Goal: Contribute content: Add original content to the website for others to see

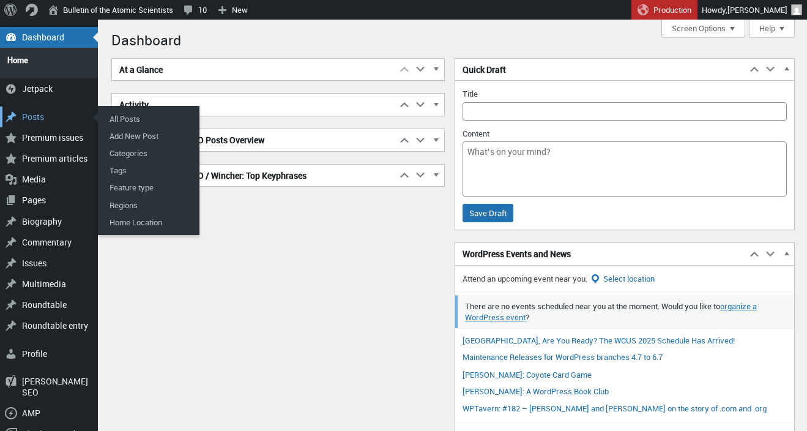
click at [32, 112] on div "Posts" at bounding box center [49, 116] width 98 height 21
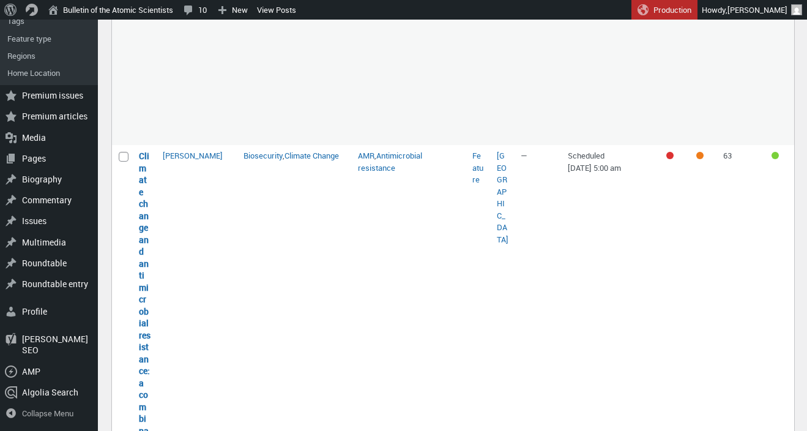
scroll to position [476, 0]
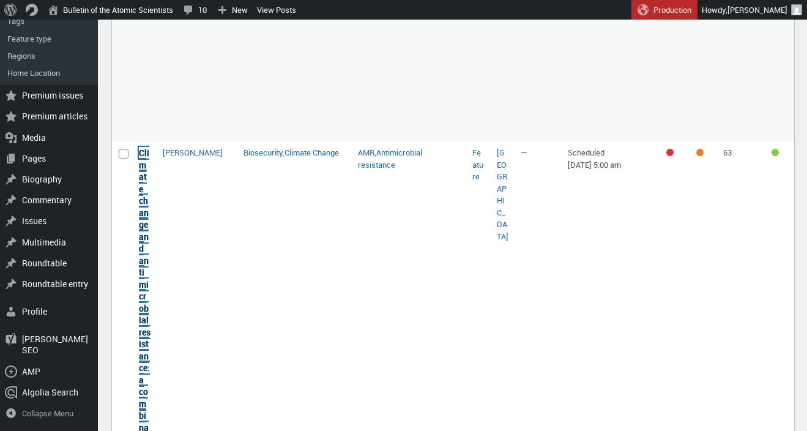
click at [144, 241] on link "Climate change and antimicrobial resistance: a combination driving disease spre…" at bounding box center [145, 415] width 12 height 537
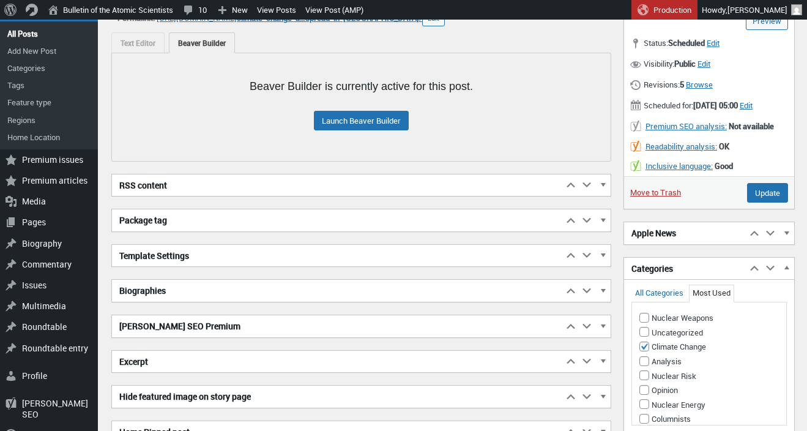
scroll to position [102, 0]
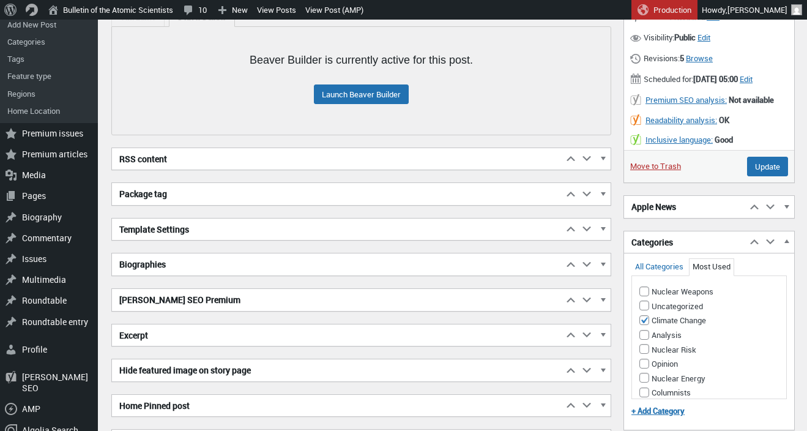
click at [291, 263] on h2 "Biographies" at bounding box center [337, 264] width 451 height 22
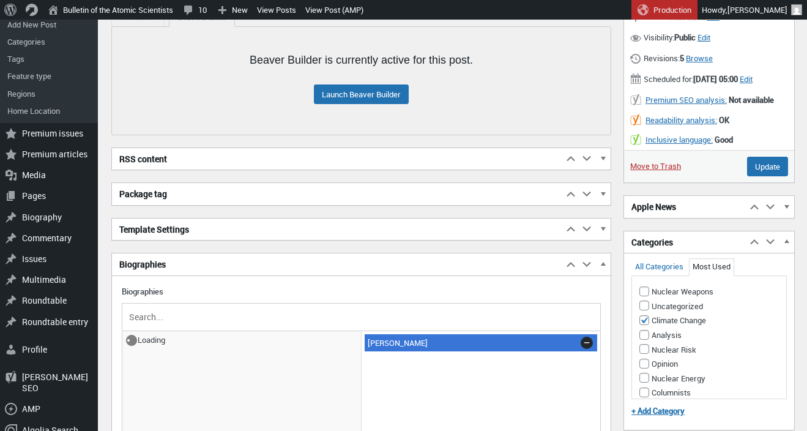
click at [394, 343] on span "[PERSON_NAME]" at bounding box center [481, 342] width 233 height 17
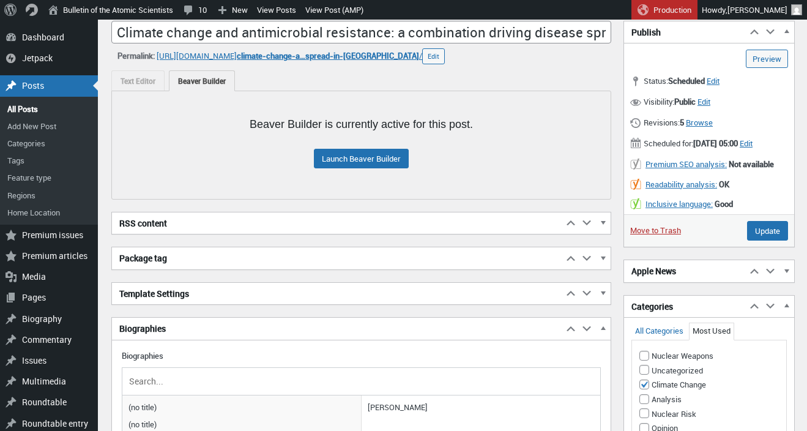
scroll to position [0, 0]
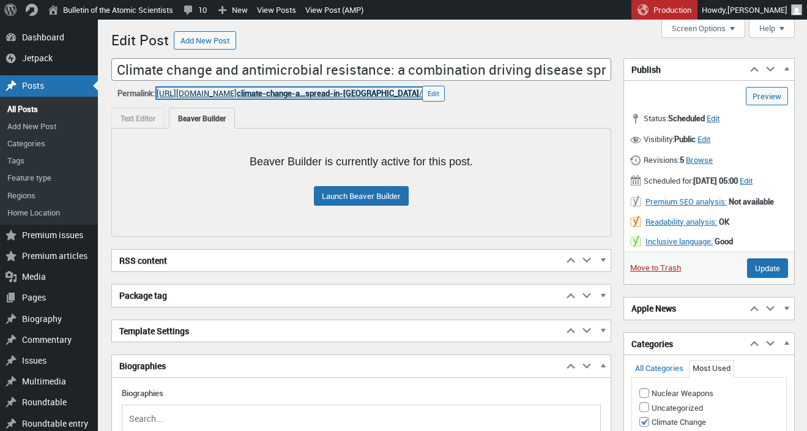
click at [350, 92] on span "climate-change-a…spread-in-africa" at bounding box center [328, 93] width 182 height 11
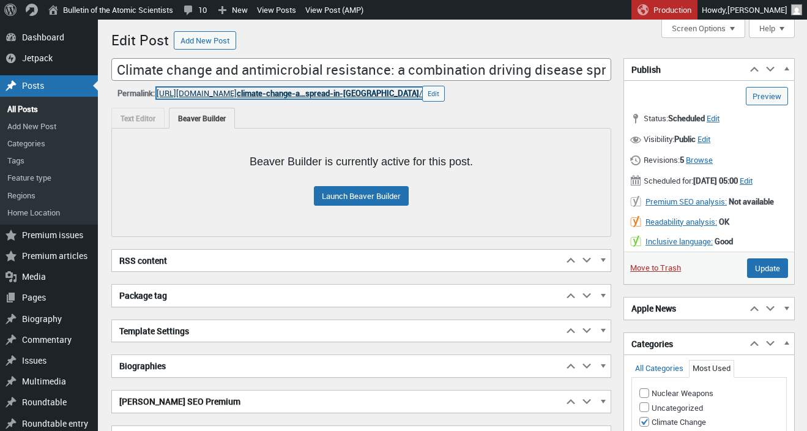
scroll to position [9, 0]
click at [219, 97] on link "[URL][DOMAIN_NAME] climate-change-a…spread-in-[GEOGRAPHIC_DATA] /" at bounding box center [290, 93] width 266 height 11
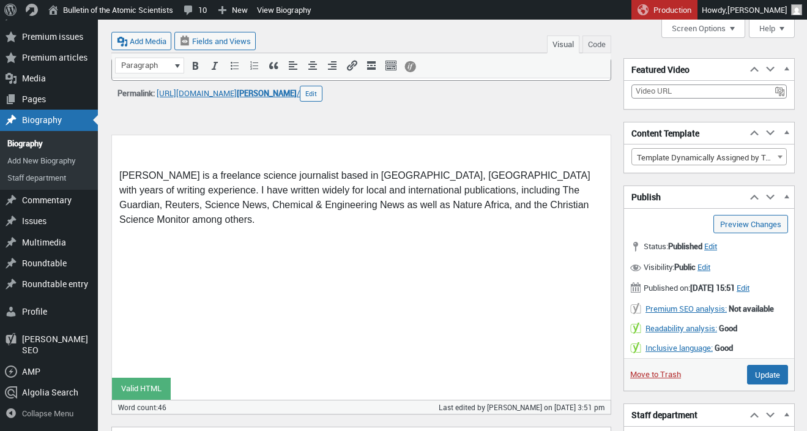
scroll to position [342, 0]
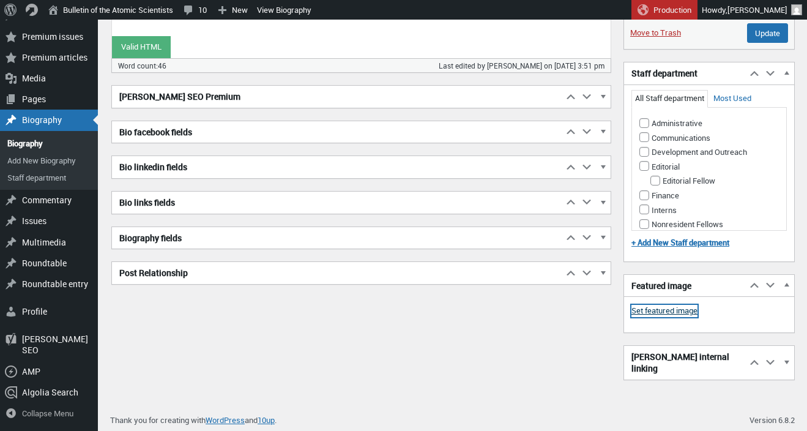
click at [654, 317] on link "Set featured image" at bounding box center [665, 311] width 66 height 12
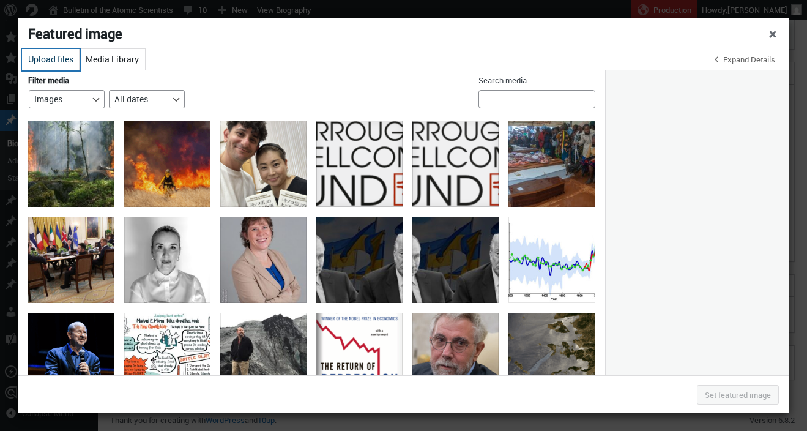
click at [58, 66] on button "Upload files" at bounding box center [51, 59] width 58 height 21
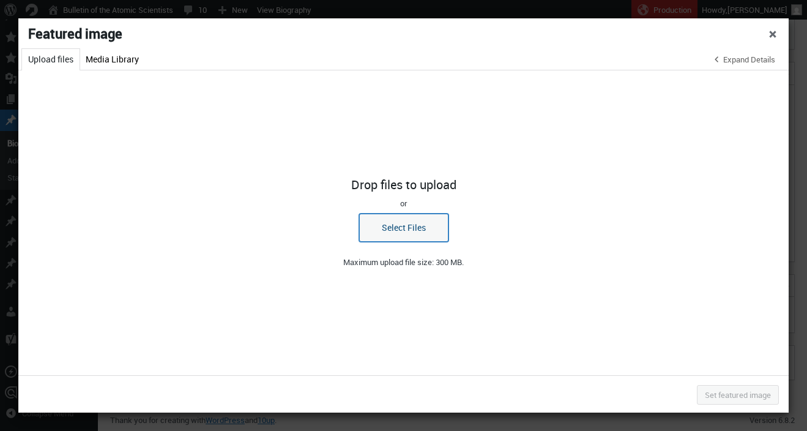
click at [412, 235] on button "Select Files" at bounding box center [403, 228] width 89 height 28
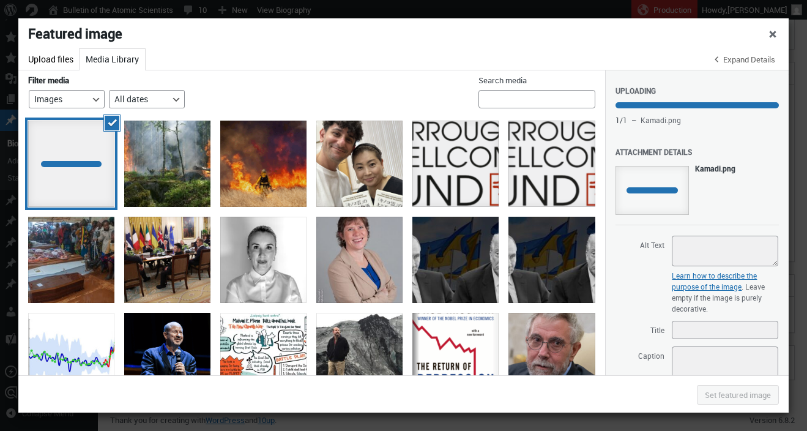
scroll to position [136, 0]
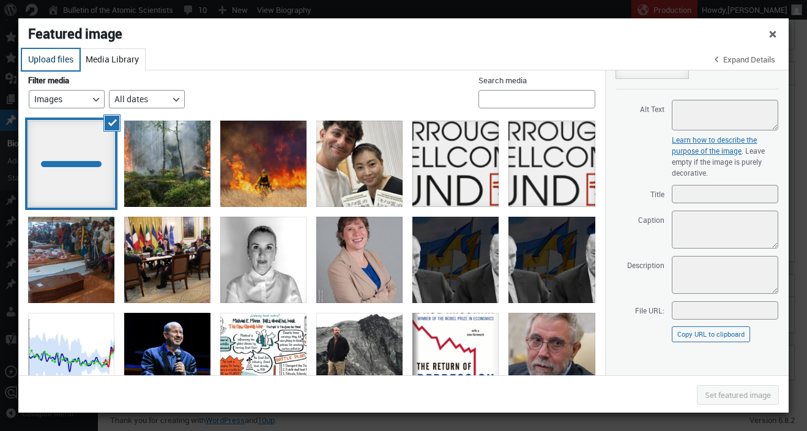
click at [58, 60] on button "Upload files" at bounding box center [51, 59] width 58 height 21
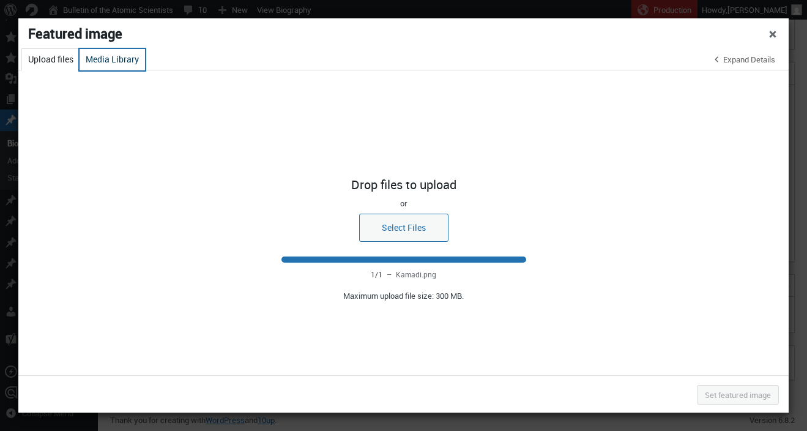
click at [106, 58] on button "Media Library" at bounding box center [112, 59] width 65 height 21
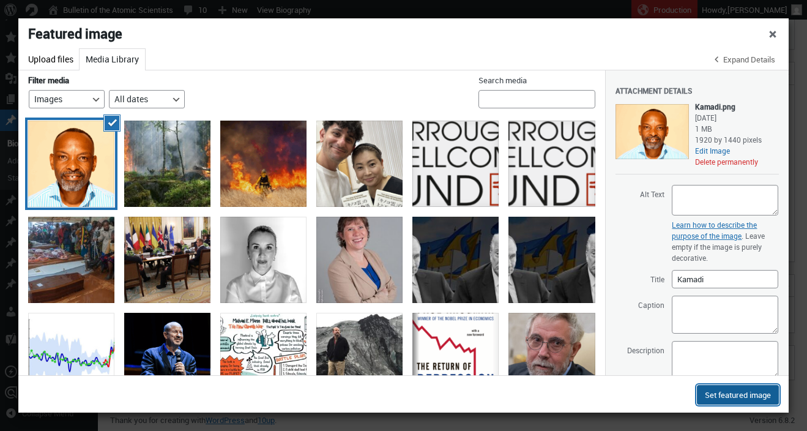
click at [717, 397] on button "Set featured image" at bounding box center [738, 395] width 82 height 20
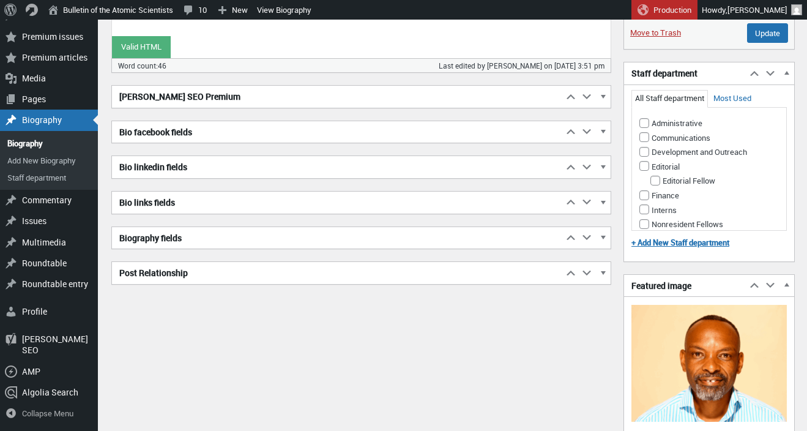
click at [281, 240] on h2 "Biography fields" at bounding box center [337, 238] width 451 height 22
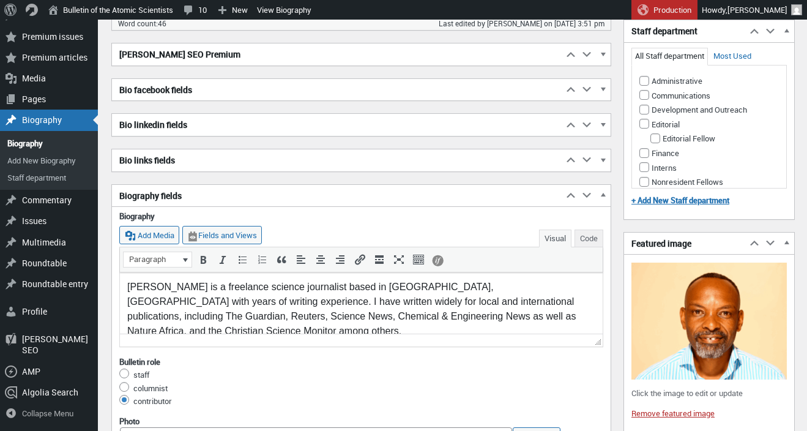
scroll to position [387, 0]
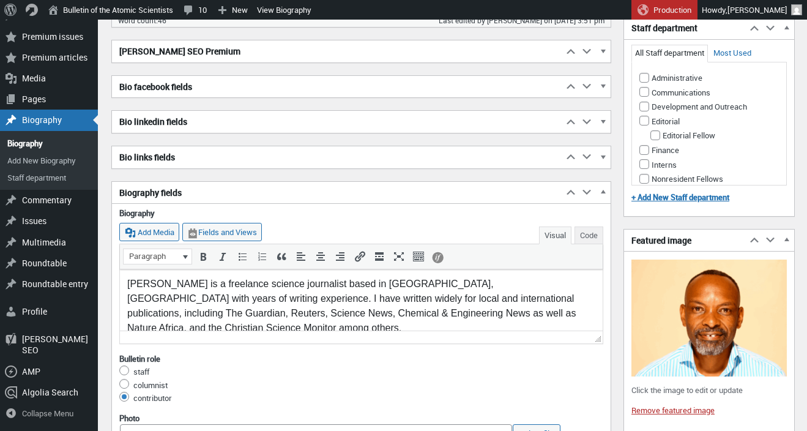
drag, startPoint x: 595, startPoint y: 285, endPoint x: 723, endPoint y: 548, distance: 293.2
click at [595, 285] on p "Geoffrey Kamadi is a freelance science journalist based in Nairobi, Kenya with …" at bounding box center [361, 306] width 468 height 59
click at [591, 280] on p "Geoffrey Kamadi is a freelance science journalist based in Nairobi, Kenya with …" at bounding box center [361, 306] width 468 height 59
click at [164, 299] on p "Geoffrey Kamadi is a freelance science journalist based in Nairobi, Kenya with …" at bounding box center [361, 306] width 468 height 59
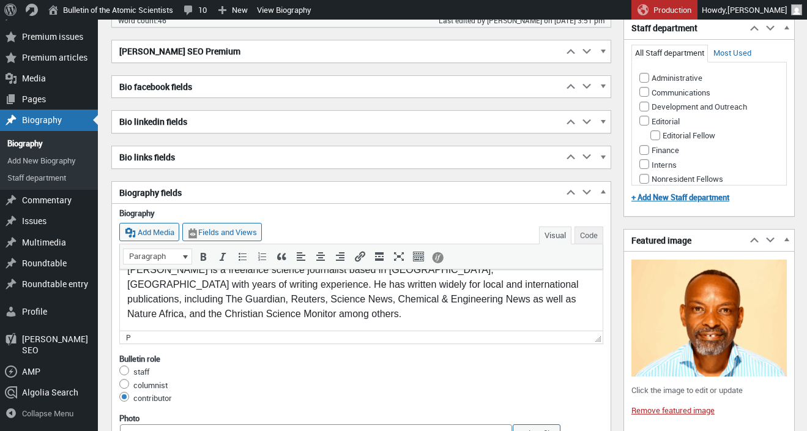
scroll to position [15, 0]
click at [548, 299] on p "Geoffrey Kamadi is a freelance science journalist based in Nairobi, Kenya with …" at bounding box center [361, 291] width 468 height 59
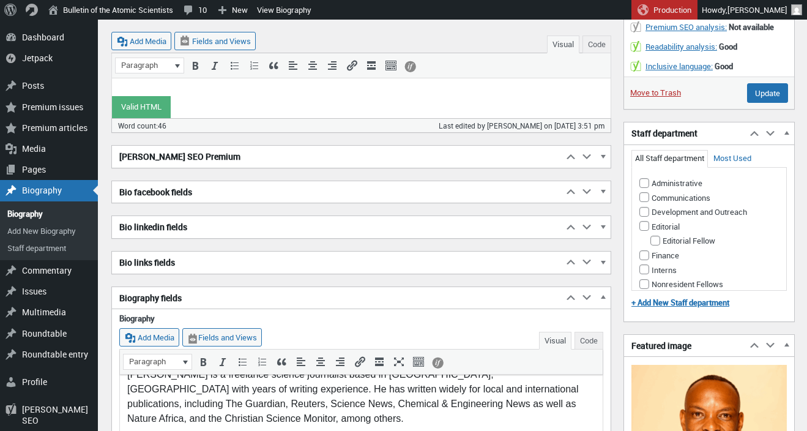
scroll to position [0, 0]
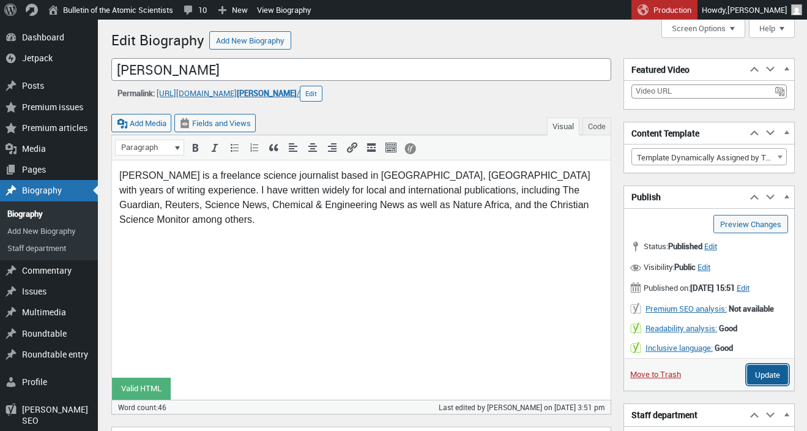
click at [760, 383] on input "Update" at bounding box center [767, 375] width 41 height 20
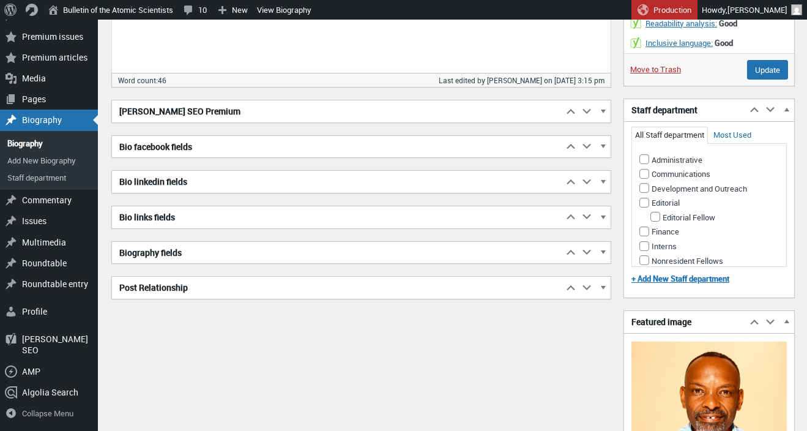
scroll to position [343, 0]
click at [454, 255] on h2 "Biography fields" at bounding box center [337, 252] width 451 height 22
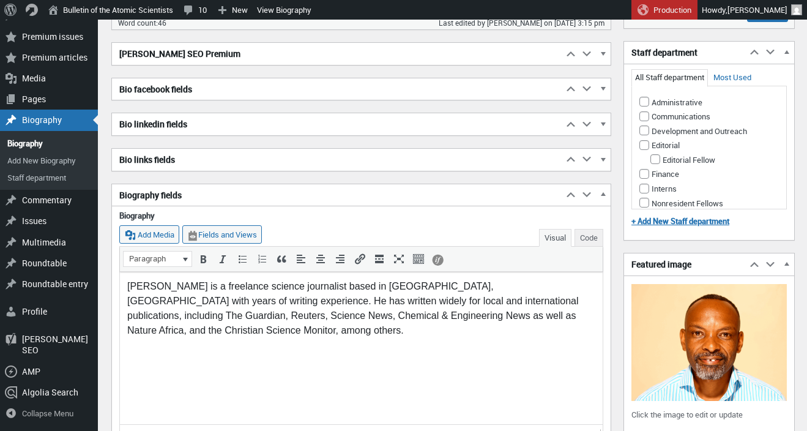
scroll to position [406, 0]
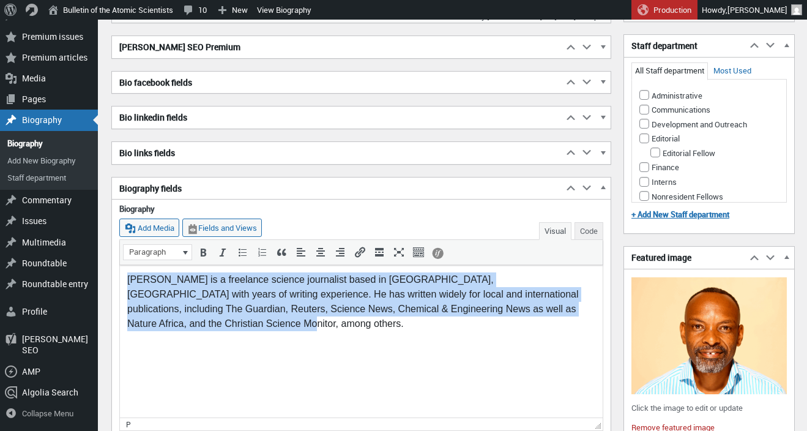
drag, startPoint x: 185, startPoint y: 332, endPoint x: 94, endPoint y: 263, distance: 115.3
click at [120, 265] on html "Geoffrey Kamadi is a freelance science journalist based in Nairobi, Kenya with …" at bounding box center [361, 303] width 483 height 76
copy p "Geoffrey Kamadi is a freelance science journalist based in Nairobi, Kenya with …"
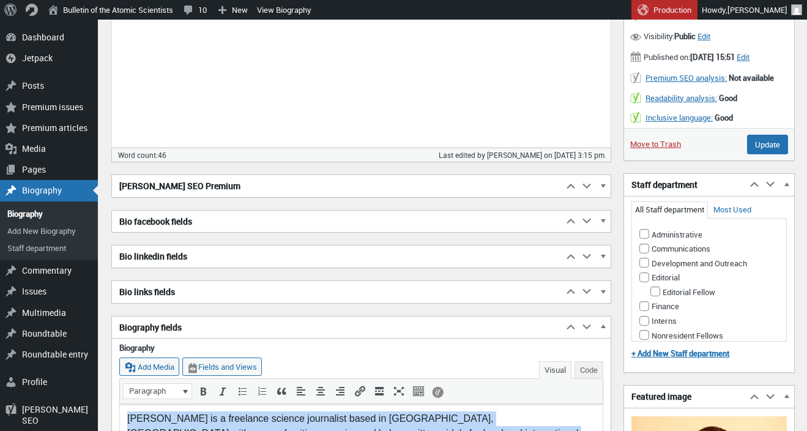
scroll to position [0, 0]
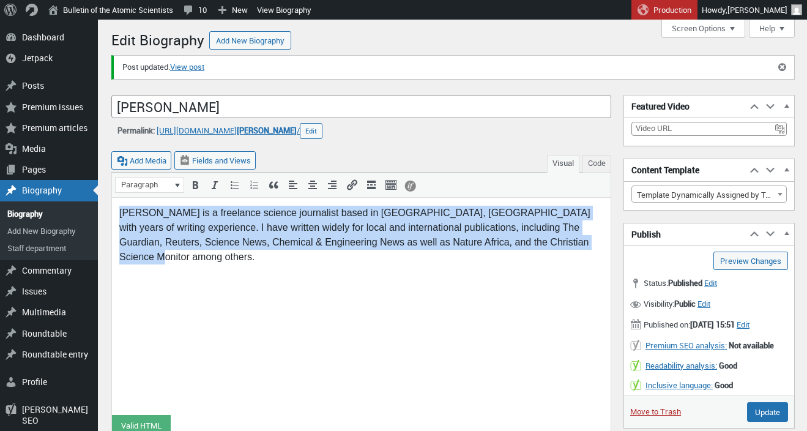
drag, startPoint x: 585, startPoint y: 247, endPoint x: 469, endPoint y: 122, distance: 170.6
click at [469, 197] on html "Geoffrey Kamadi is a freelance science journalist based in Nairobi, Kenya with …" at bounding box center [361, 239] width 499 height 84
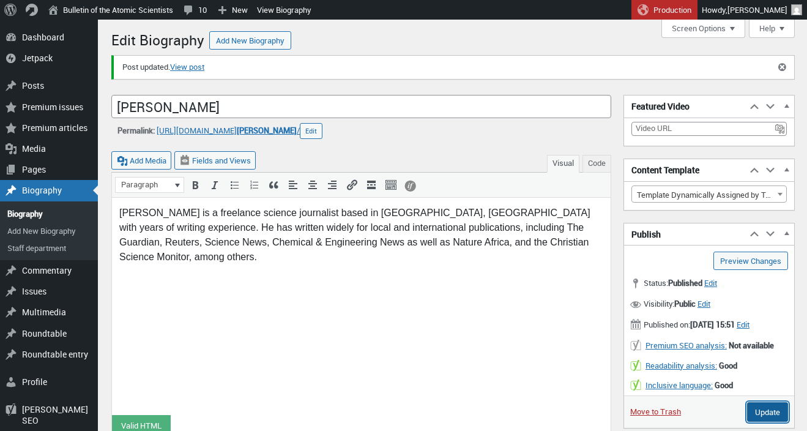
click at [763, 422] on input "Update" at bounding box center [767, 412] width 41 height 20
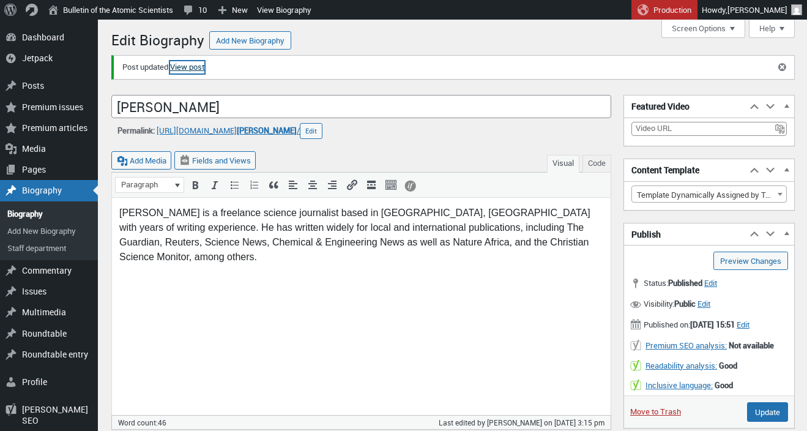
click at [190, 67] on link "View post" at bounding box center [187, 67] width 34 height 12
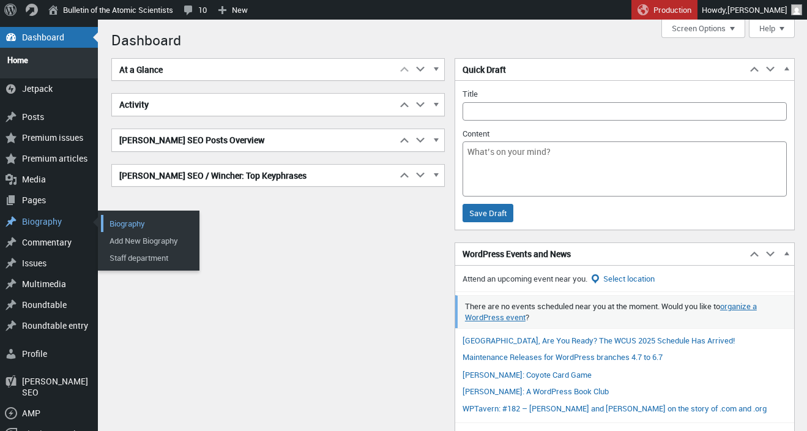
click at [125, 217] on link "Biography" at bounding box center [150, 223] width 98 height 17
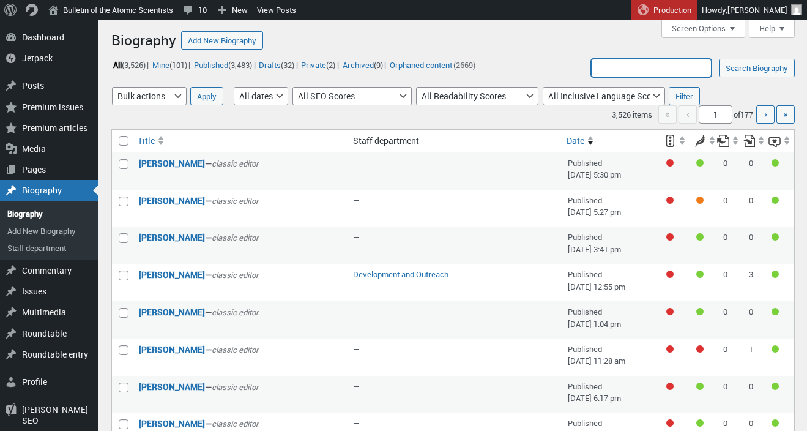
click at [601, 74] on input "Search Biography:" at bounding box center [651, 68] width 121 height 18
type input "[PERSON_NAME]"
click at [719, 59] on input "Search Biography" at bounding box center [757, 68] width 76 height 18
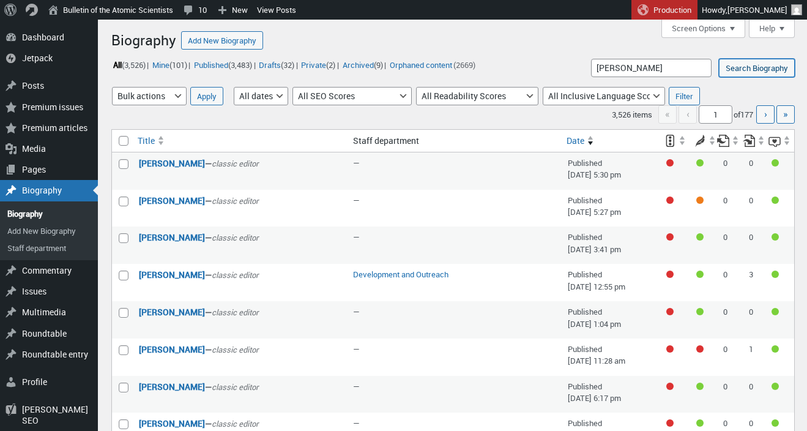
click at [741, 70] on input "Search Biography" at bounding box center [757, 68] width 76 height 18
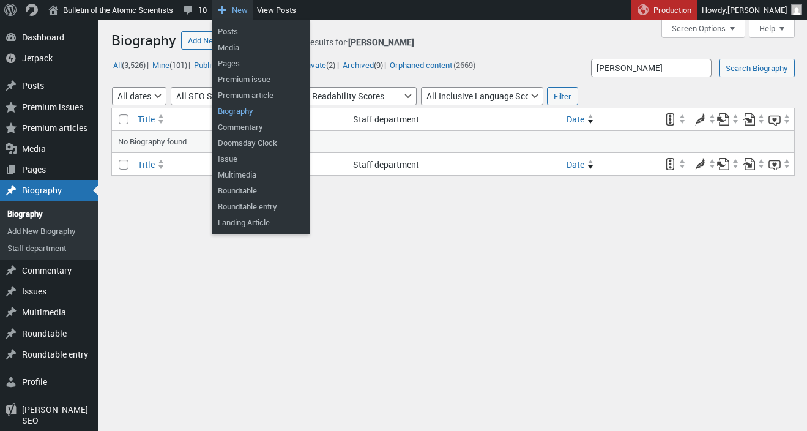
click at [238, 108] on link "Biography" at bounding box center [261, 111] width 98 height 16
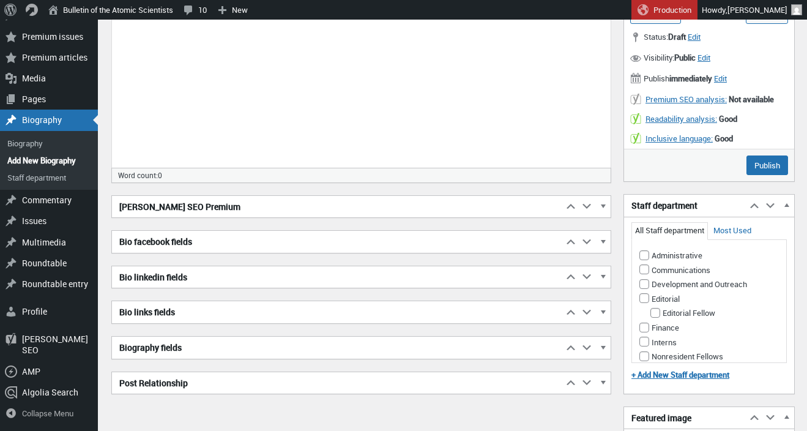
scroll to position [330, 0]
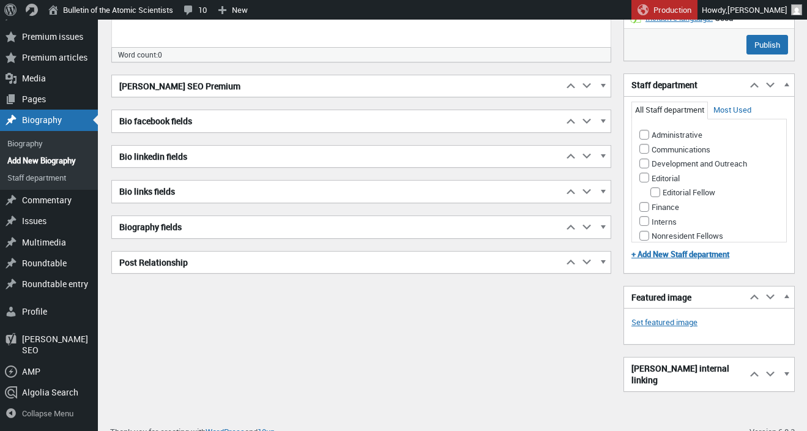
click at [209, 224] on h2 "Biography fields" at bounding box center [337, 227] width 451 height 22
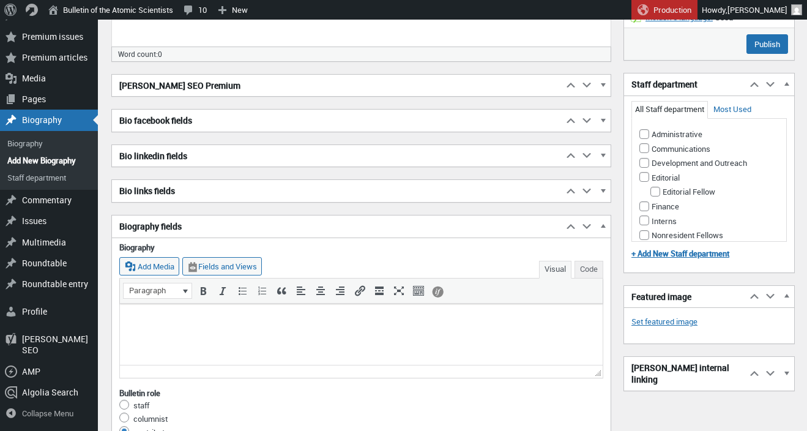
scroll to position [414, 0]
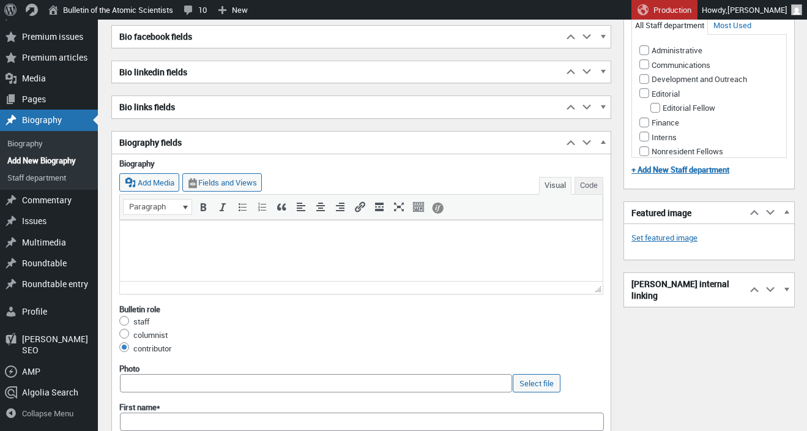
click at [180, 237] on p at bounding box center [361, 233] width 468 height 15
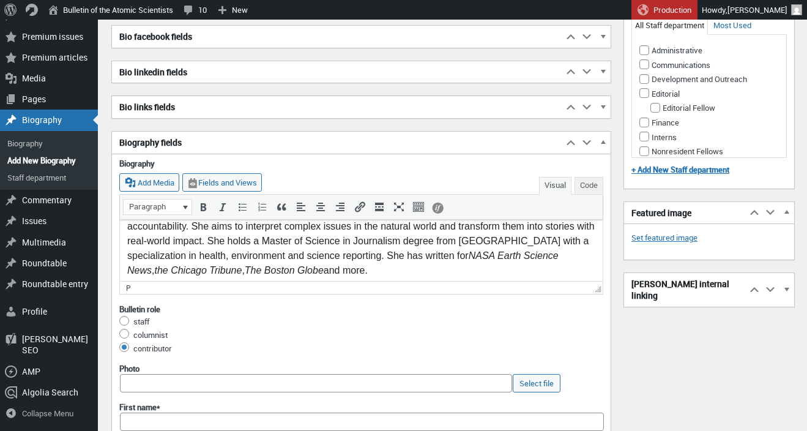
scroll to position [0, 0]
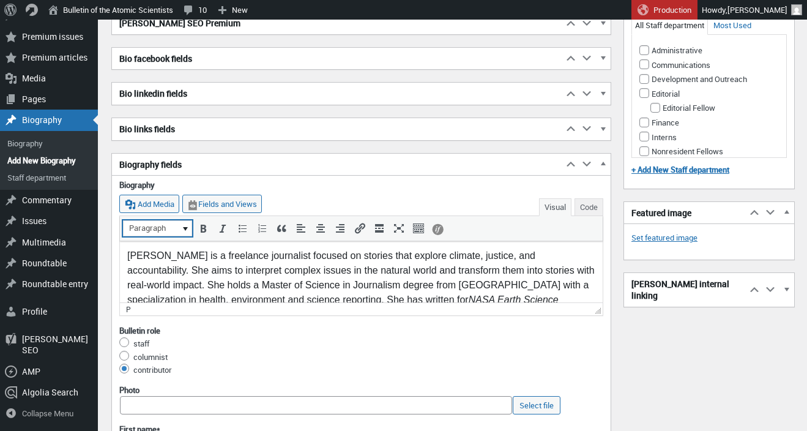
click at [181, 233] on button "Paragraph" at bounding box center [158, 228] width 68 height 15
click at [184, 248] on html "Cathy Ching is a freelance journalist focused on stories that explore climate, …" at bounding box center [361, 286] width 483 height 91
drag, startPoint x: 181, startPoint y: 256, endPoint x: 126, endPoint y: 256, distance: 54.5
click at [126, 256] on html "Cathy Ching is a freelance journalist focused on stories that explore climate, …" at bounding box center [361, 286] width 483 height 91
copy p "[PERSON_NAME]"
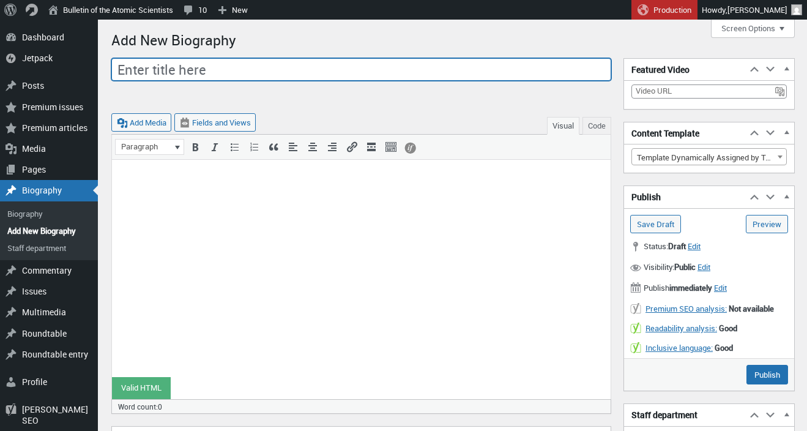
click at [151, 72] on input "Enter title here" at bounding box center [361, 69] width 500 height 23
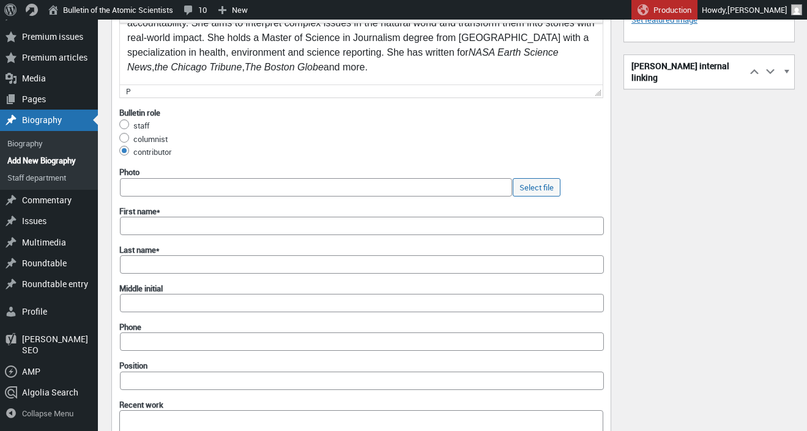
scroll to position [636, 0]
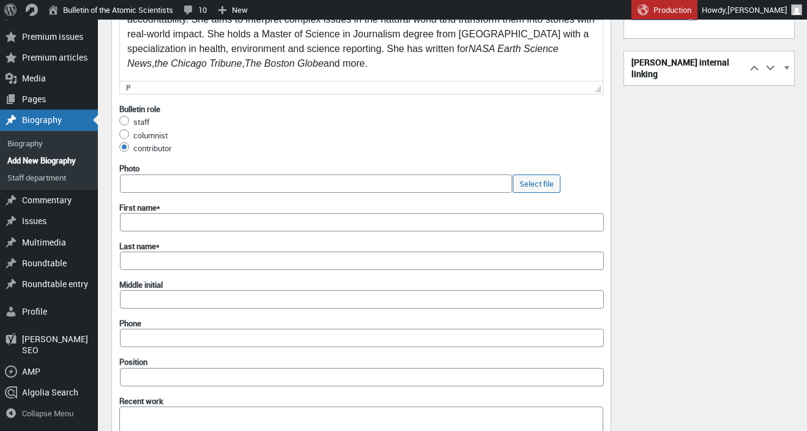
type input "[PERSON_NAME]"
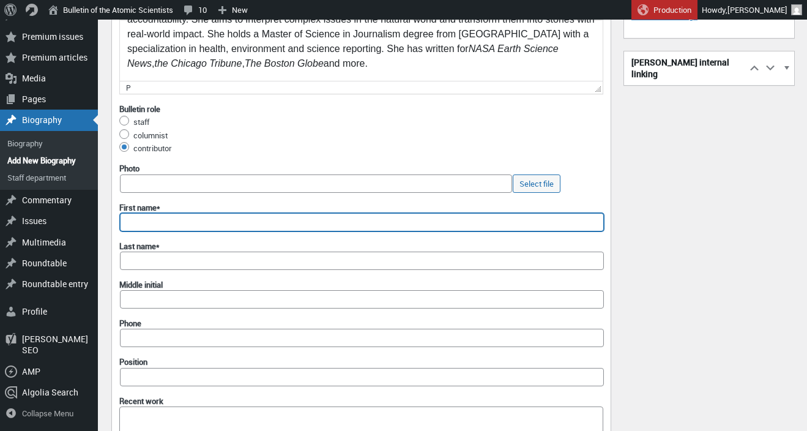
click at [166, 222] on input "First name*" at bounding box center [362, 222] width 484 height 18
paste input "[PERSON_NAME]"
drag, startPoint x: 189, startPoint y: 219, endPoint x: 154, endPoint y: 223, distance: 35.7
click at [154, 223] on input "[PERSON_NAME]" at bounding box center [362, 222] width 484 height 18
type input "[PERSON_NAME]"
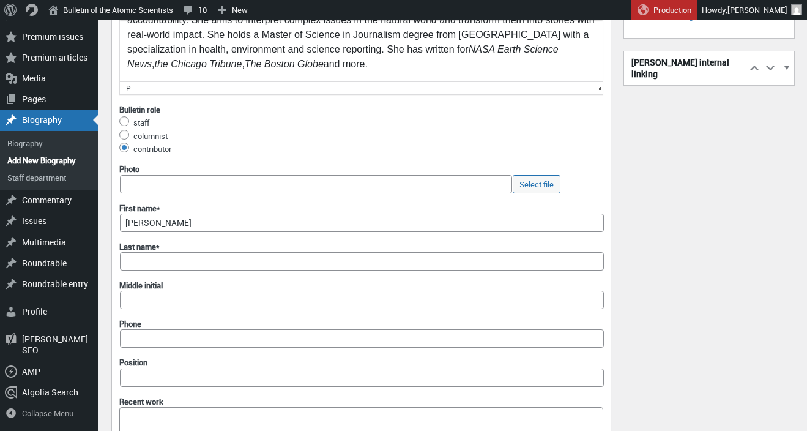
click at [362, 283] on label "Middle initial" at bounding box center [361, 285] width 484 height 11
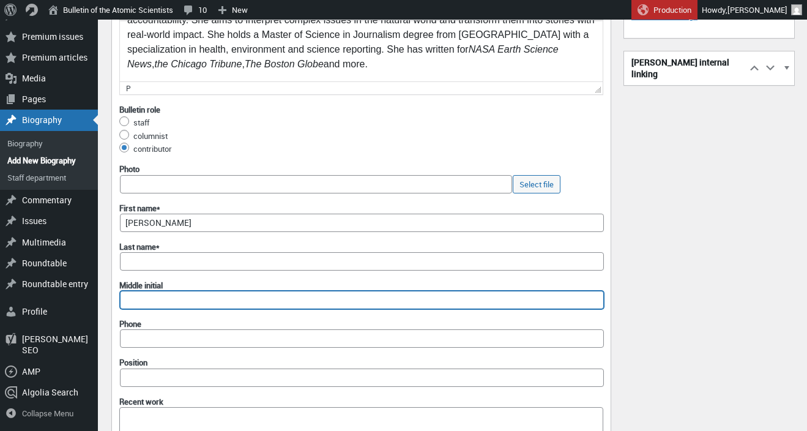
click at [362, 291] on input "Middle initial" at bounding box center [362, 300] width 484 height 18
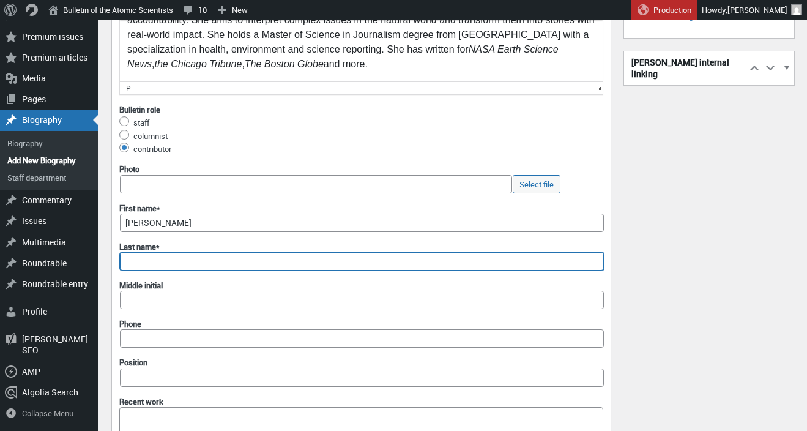
click at [165, 261] on input "Last name*" at bounding box center [362, 261] width 484 height 18
paste input "Ching"
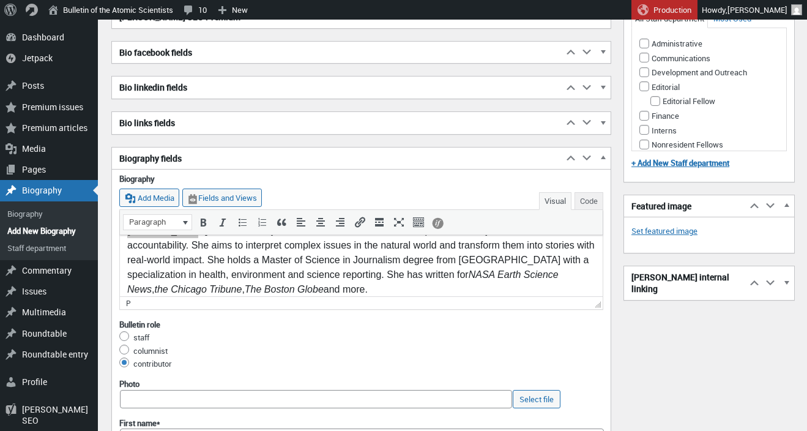
scroll to position [22, 0]
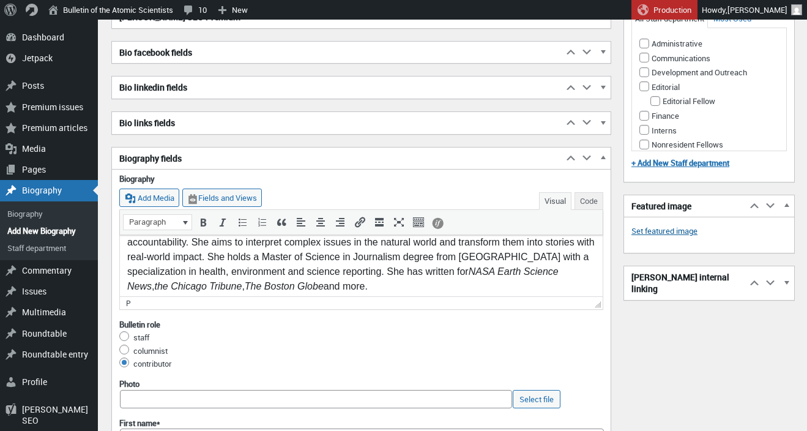
type input "Ching"
click at [636, 231] on link "Set featured image" at bounding box center [665, 231] width 66 height 12
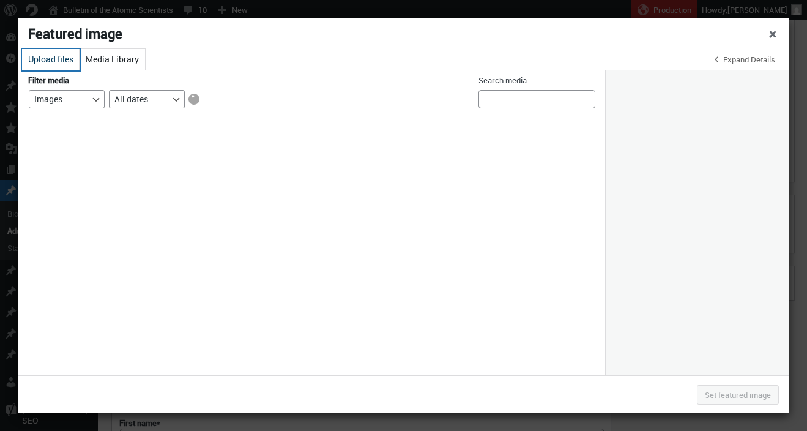
click at [59, 61] on button "Upload files" at bounding box center [51, 59] width 58 height 21
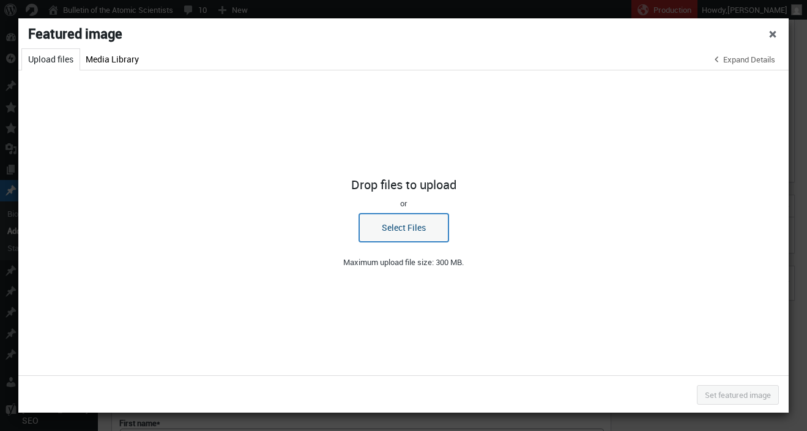
click at [409, 230] on button "Select Files" at bounding box center [403, 228] width 89 height 28
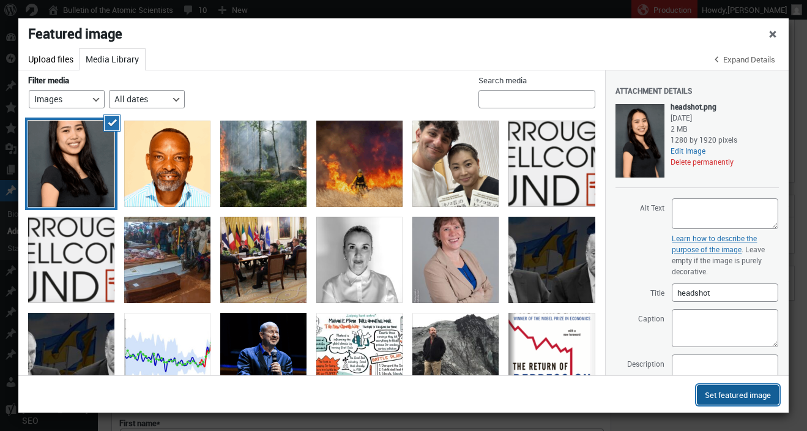
click at [717, 398] on button "Set featured image" at bounding box center [738, 395] width 82 height 20
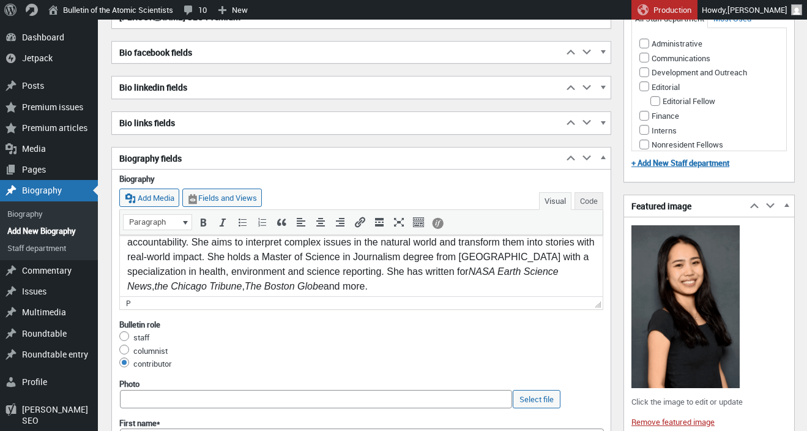
scroll to position [0, 0]
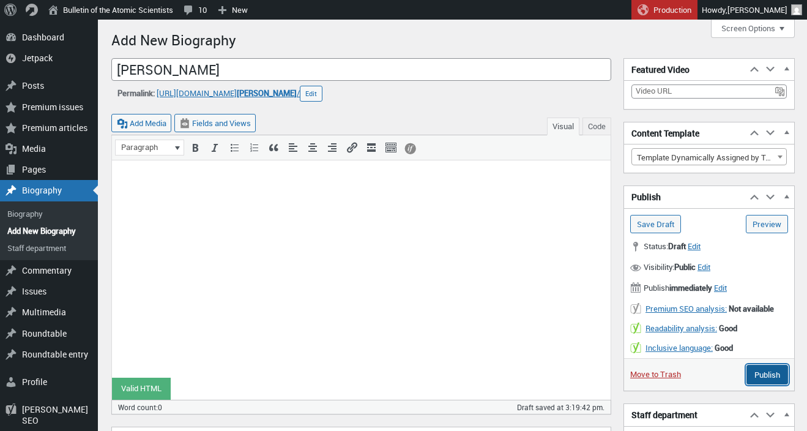
click at [769, 374] on input "Publish" at bounding box center [768, 375] width 42 height 20
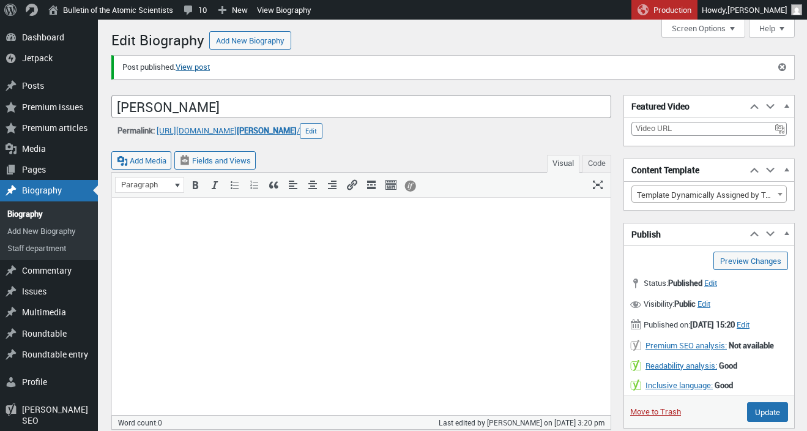
scroll to position [9, 0]
click at [204, 69] on link "View post" at bounding box center [193, 67] width 34 height 12
